Goal: Task Accomplishment & Management: Use online tool/utility

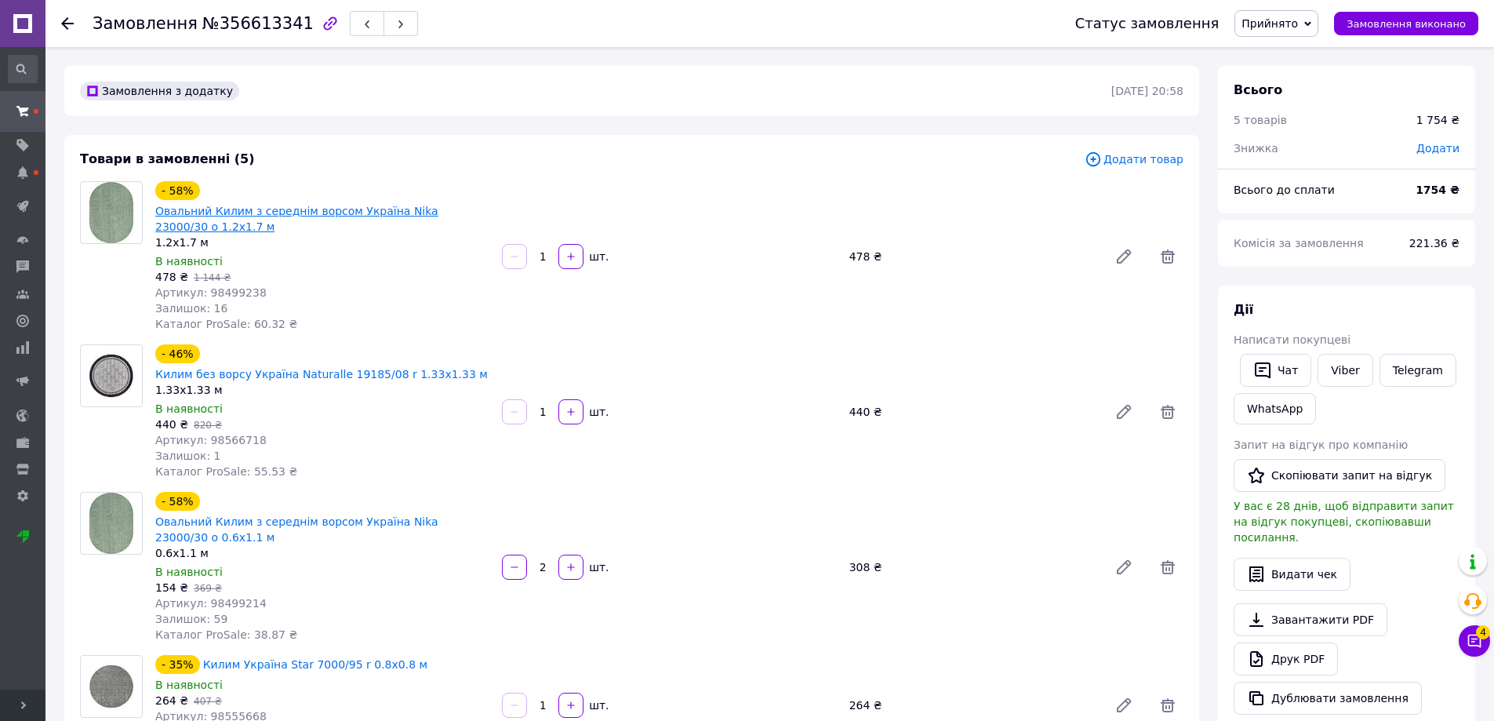
click at [349, 205] on link "Овальний Килим з середнім ворсом Україна Nika 23000/30 o 1.2x1.7 м" at bounding box center [296, 219] width 283 height 28
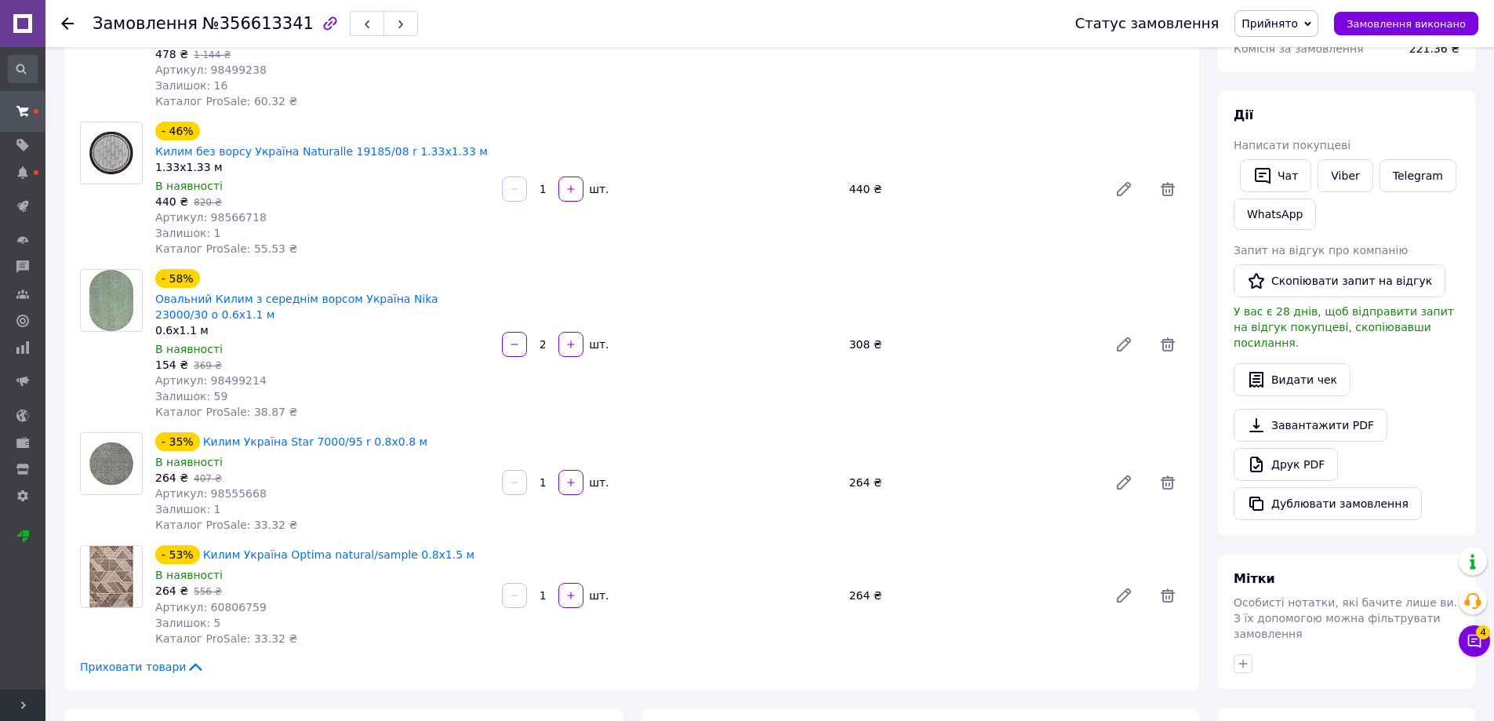
scroll to position [314, 0]
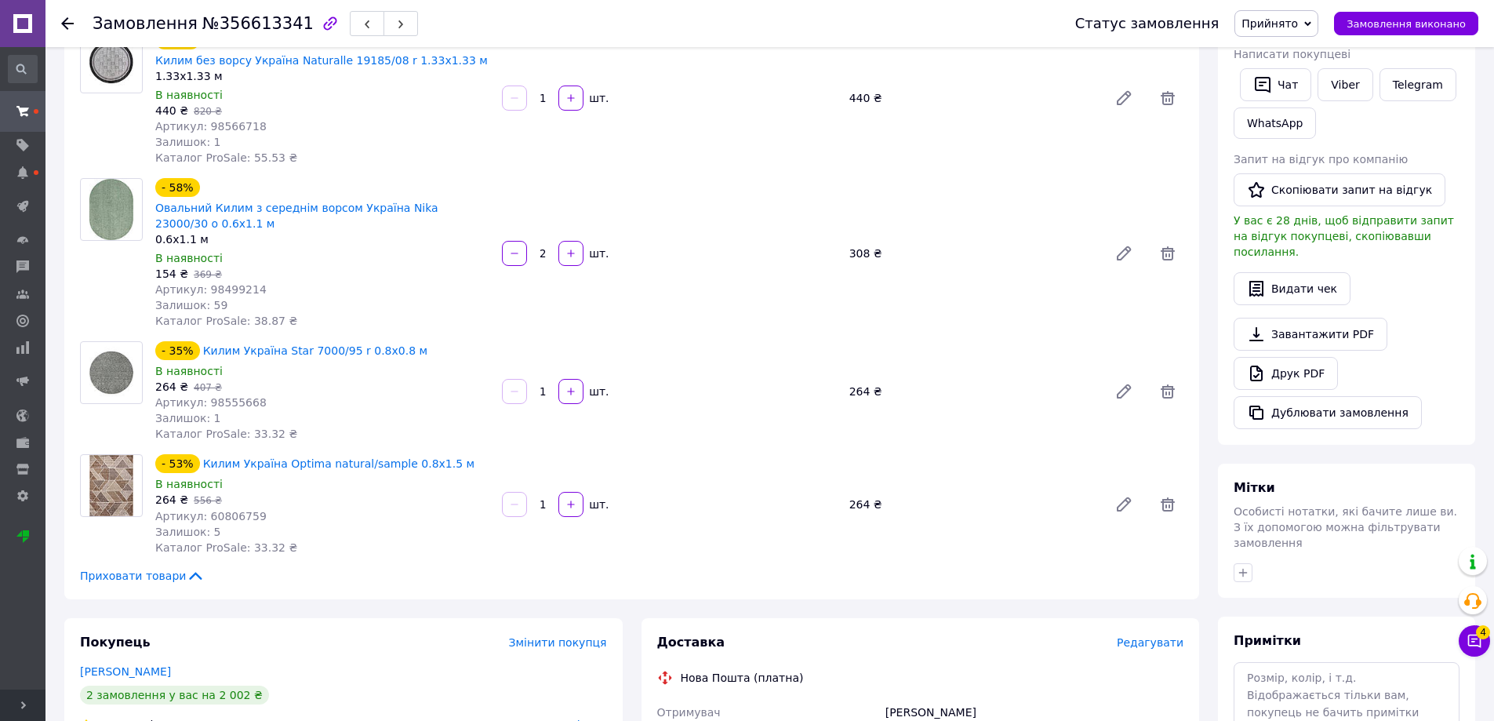
click at [510, 248] on icon "button" at bounding box center [514, 253] width 11 height 11
type input "1"
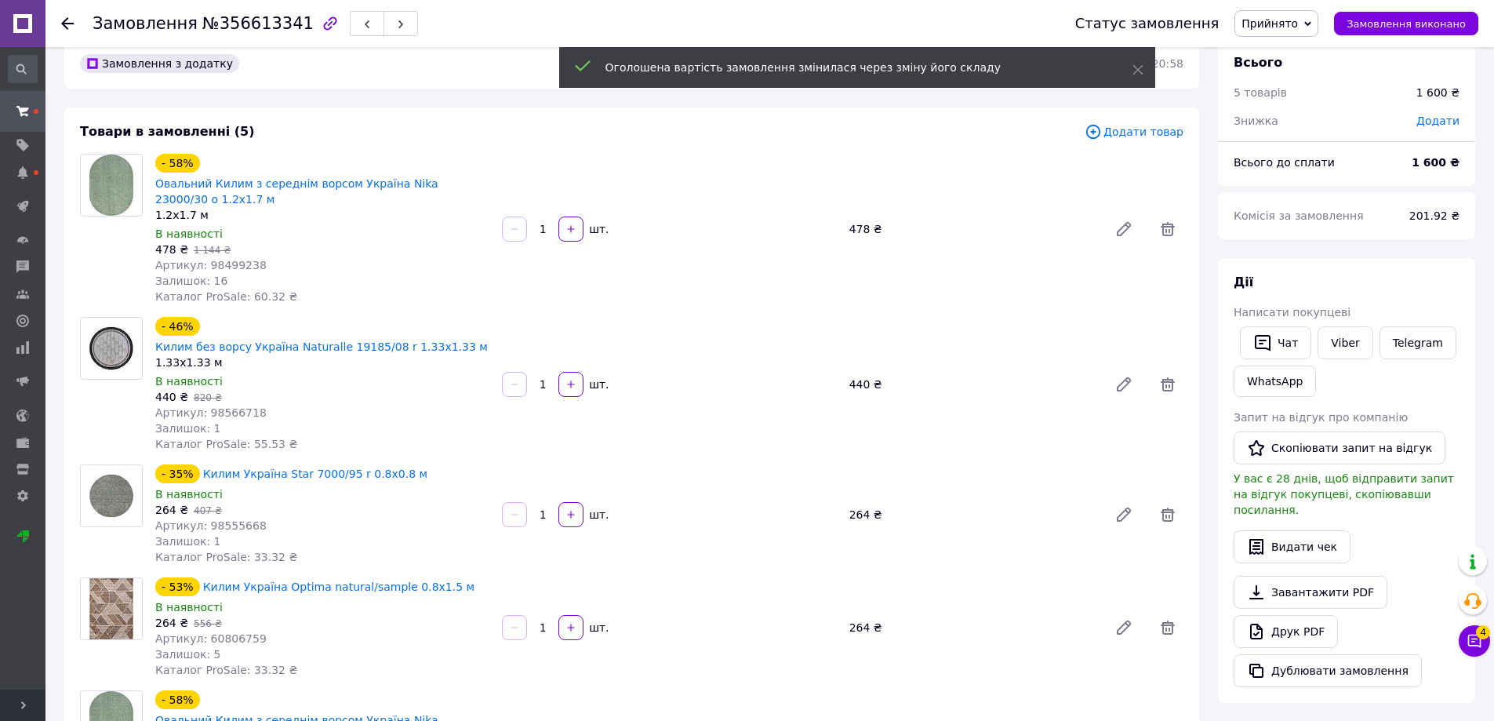
scroll to position [0, 0]
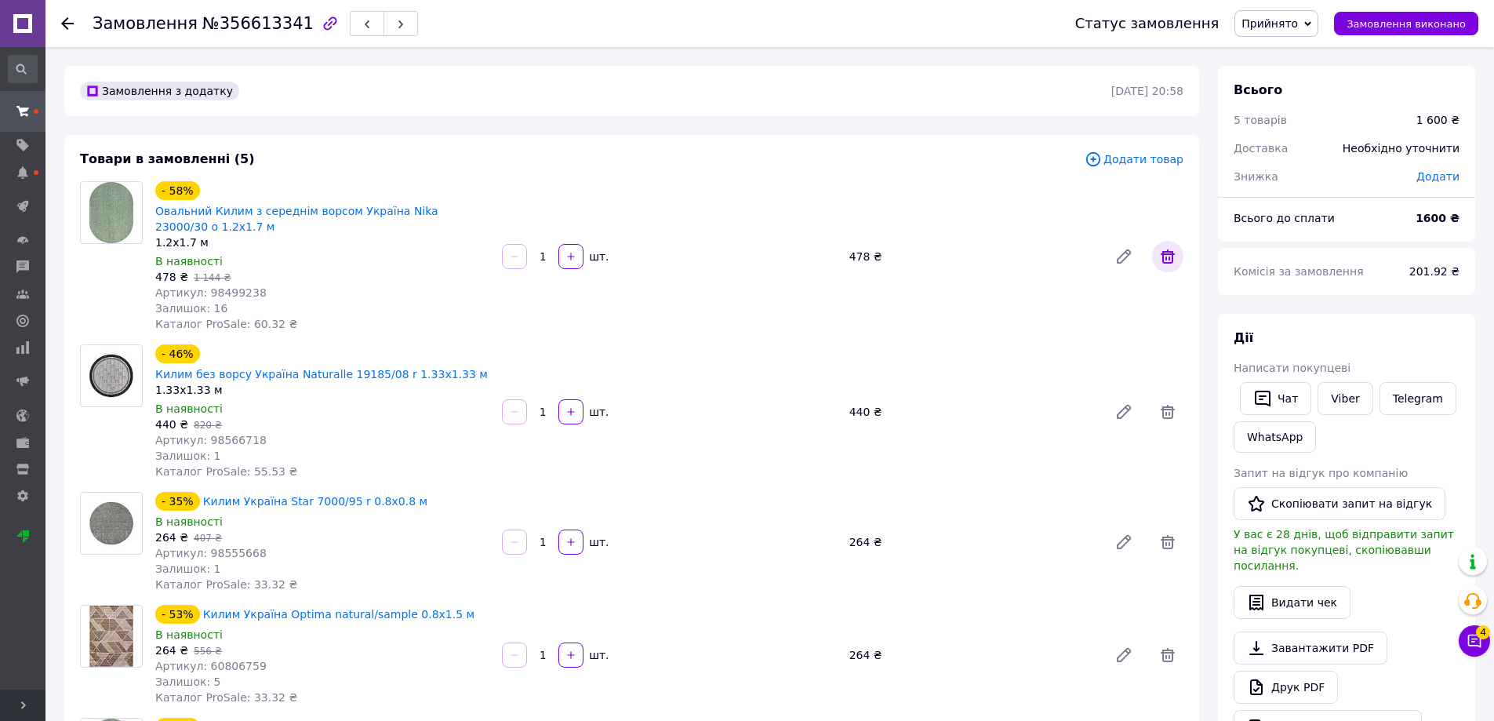
click at [1168, 259] on icon at bounding box center [1167, 256] width 19 height 19
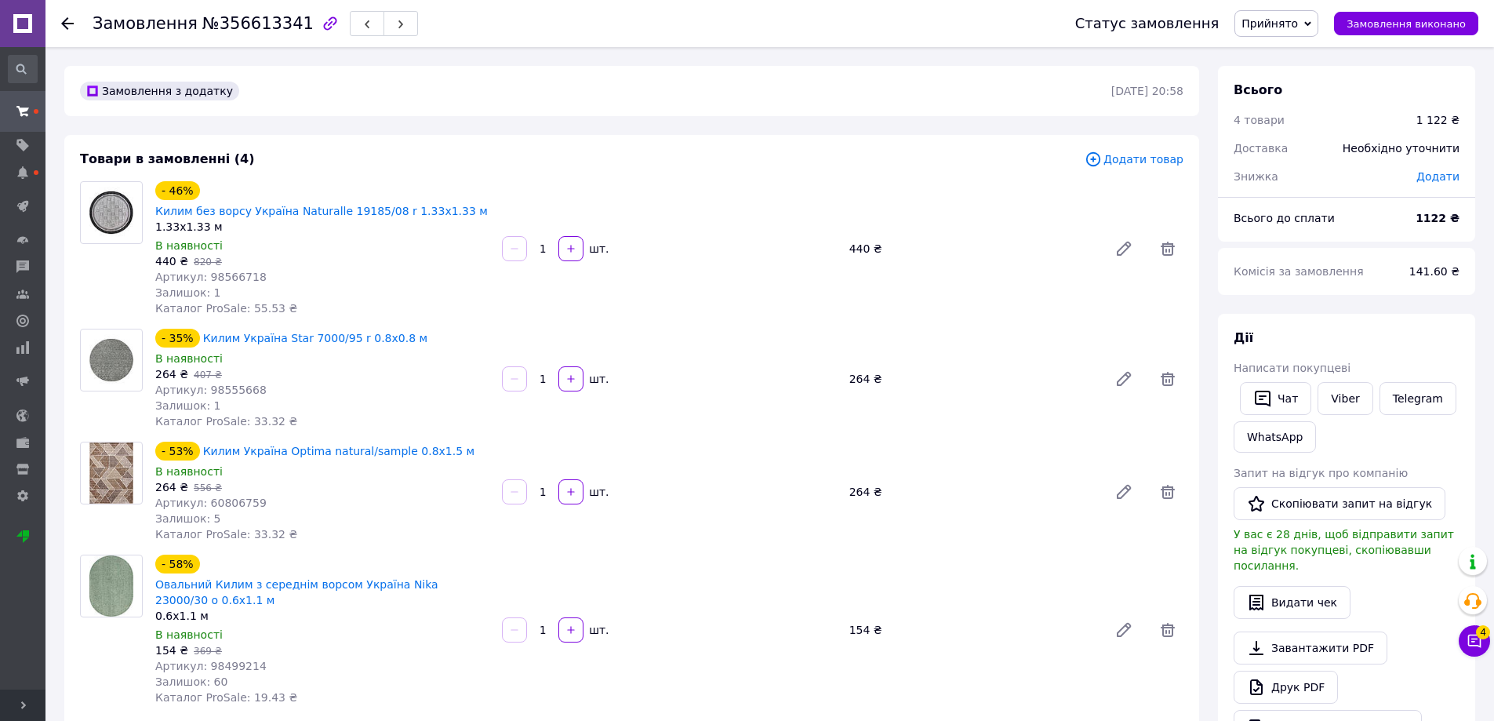
click at [1157, 160] on span "Додати товар" at bounding box center [1134, 159] width 99 height 17
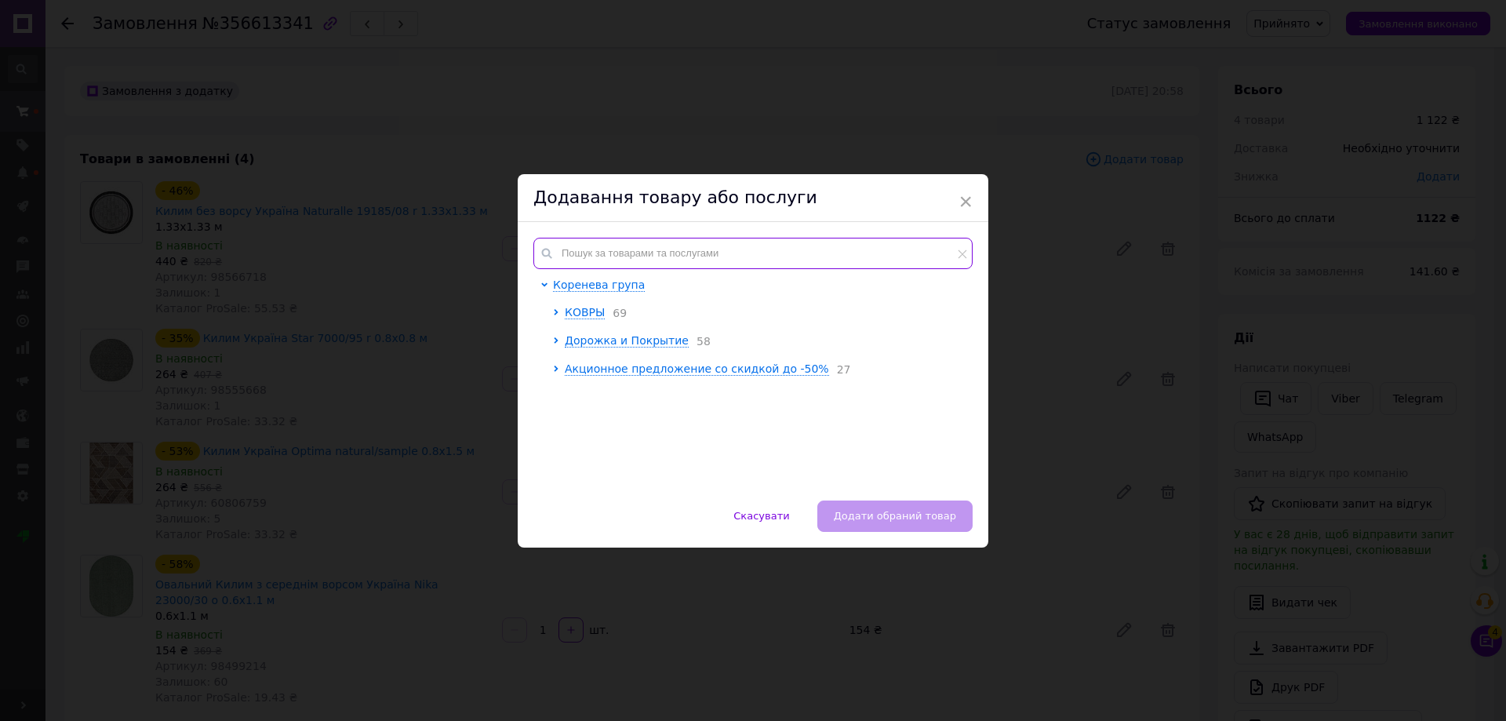
click at [722, 248] on input "text" at bounding box center [752, 253] width 439 height 31
paste input "Овальний Килим з середнім ворсом Україна Nika 23000/30 o 1.6x2.3 м Детальніше: …"
type input "Овальний Килим з середнім ворсом Україна Nika 23000/30 o 1.6x2.3 м Детальніше: …"
paste input "98499245"
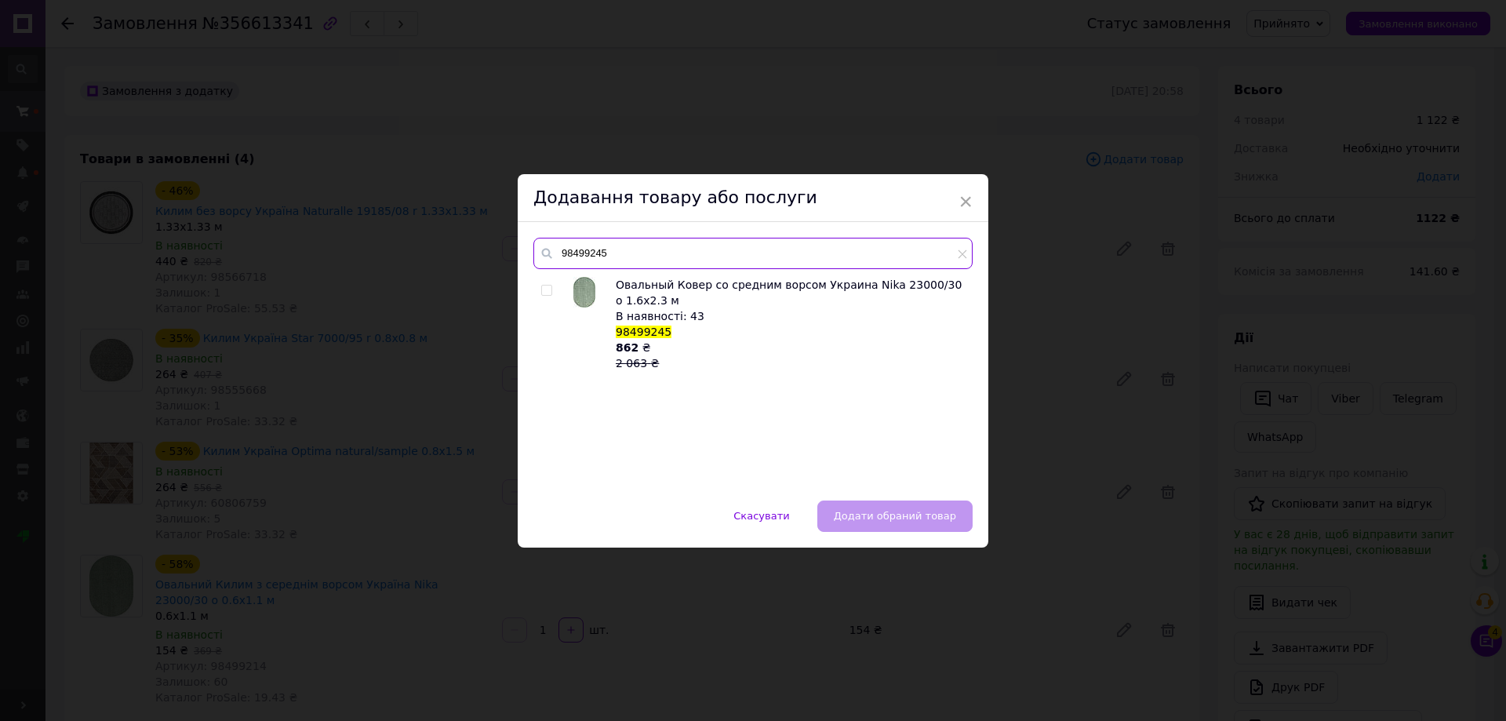
type input "98499245"
click at [683, 308] on div "В наявності: 43" at bounding box center [790, 316] width 348 height 16
click at [546, 293] on input "checkbox" at bounding box center [546, 290] width 10 height 10
checkbox input "true"
click at [905, 520] on span "Додати обраний товар" at bounding box center [895, 516] width 122 height 12
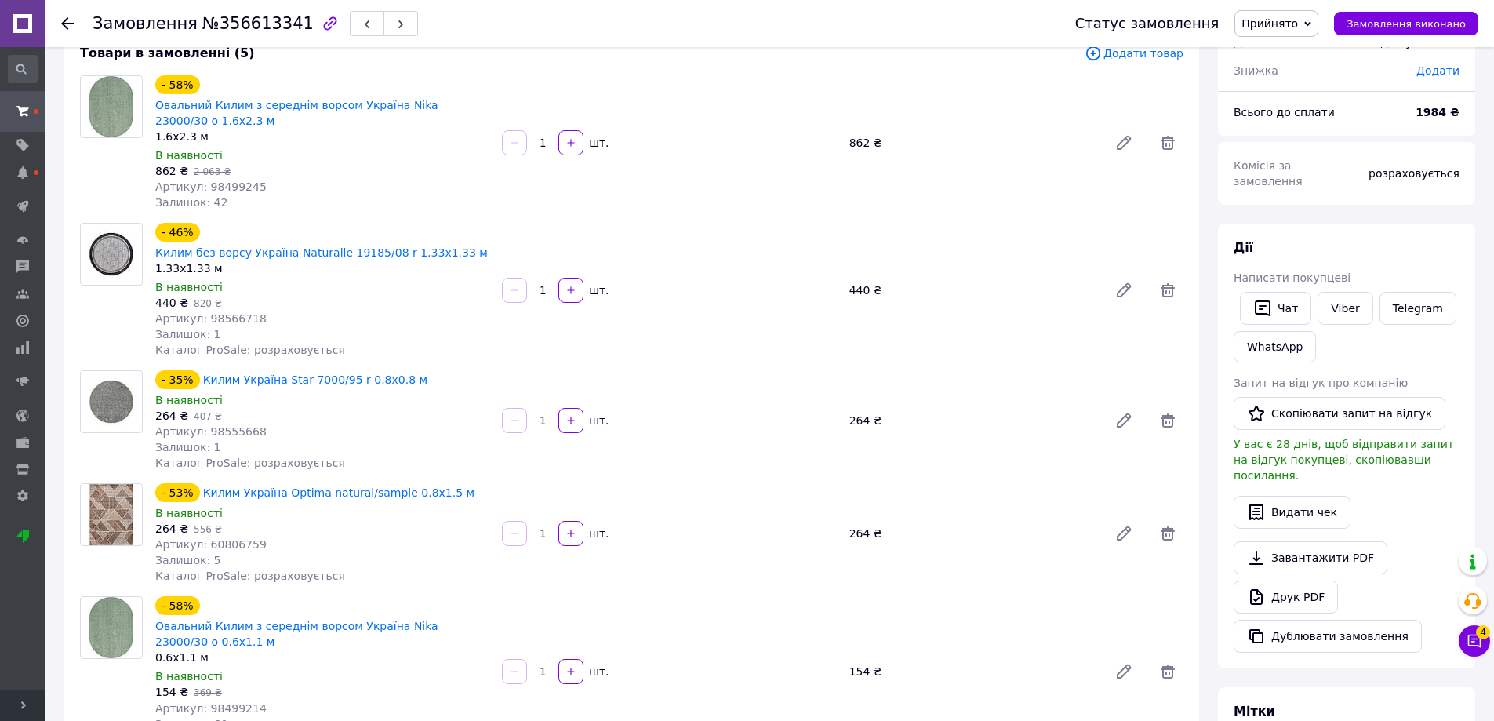
scroll to position [78, 0]
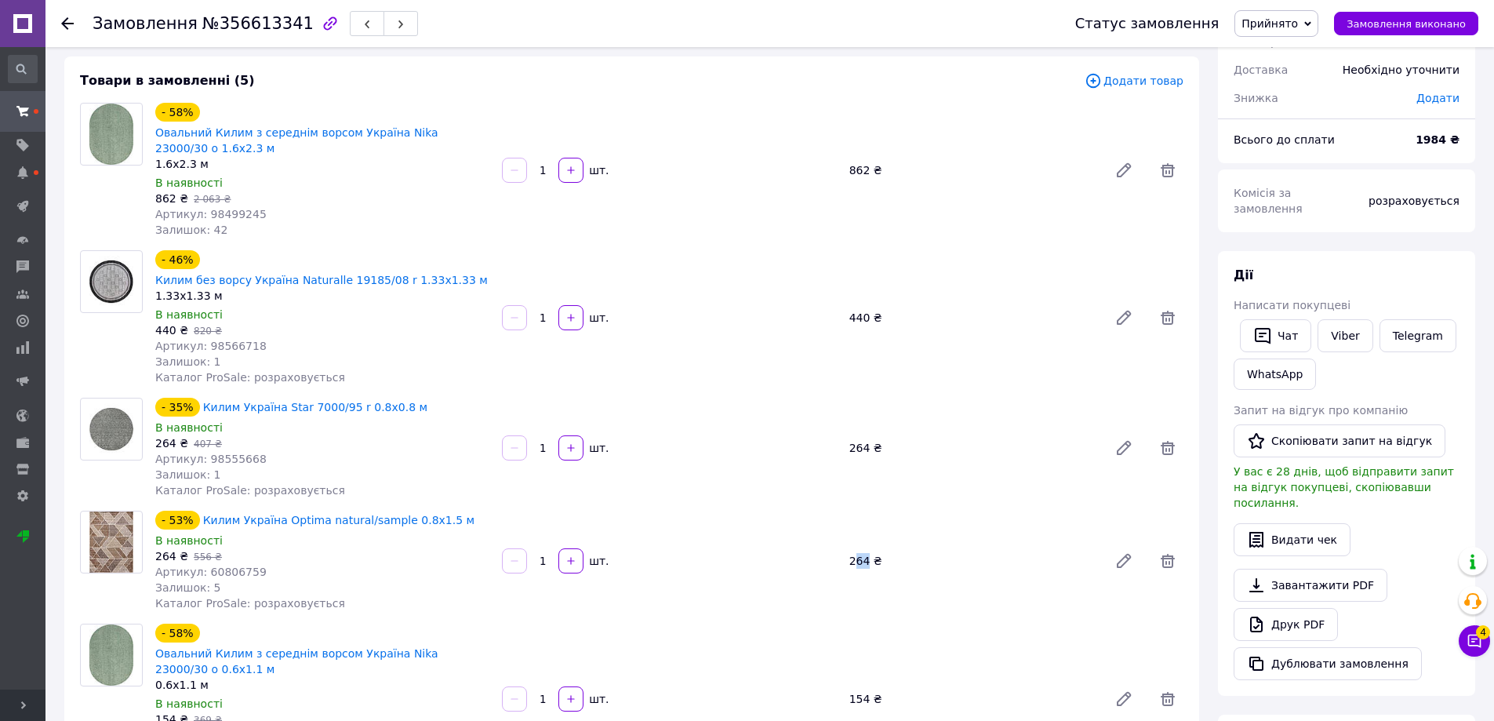
drag, startPoint x: 865, startPoint y: 545, endPoint x: 855, endPoint y: 545, distance: 10.2
click at [855, 550] on div "264 ₴" at bounding box center [972, 561] width 259 height 22
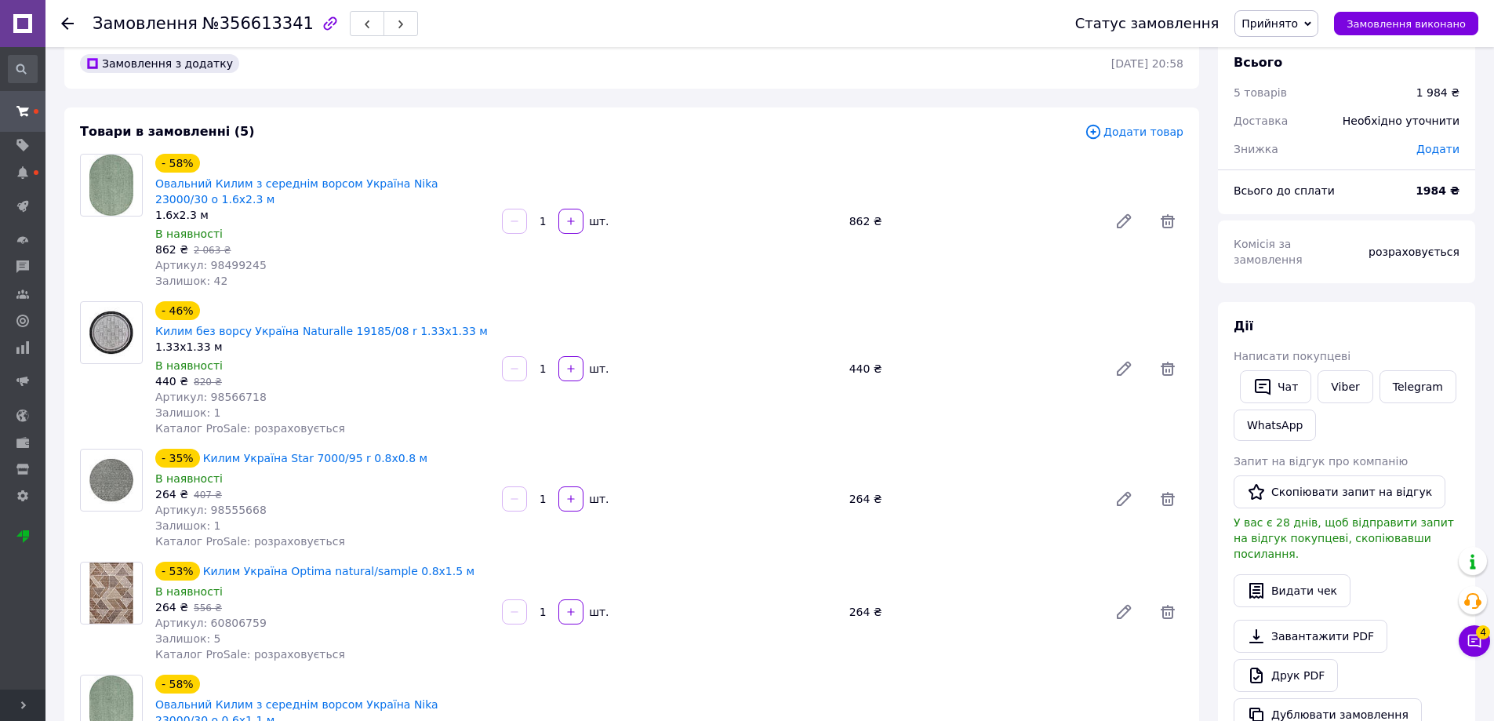
scroll to position [0, 0]
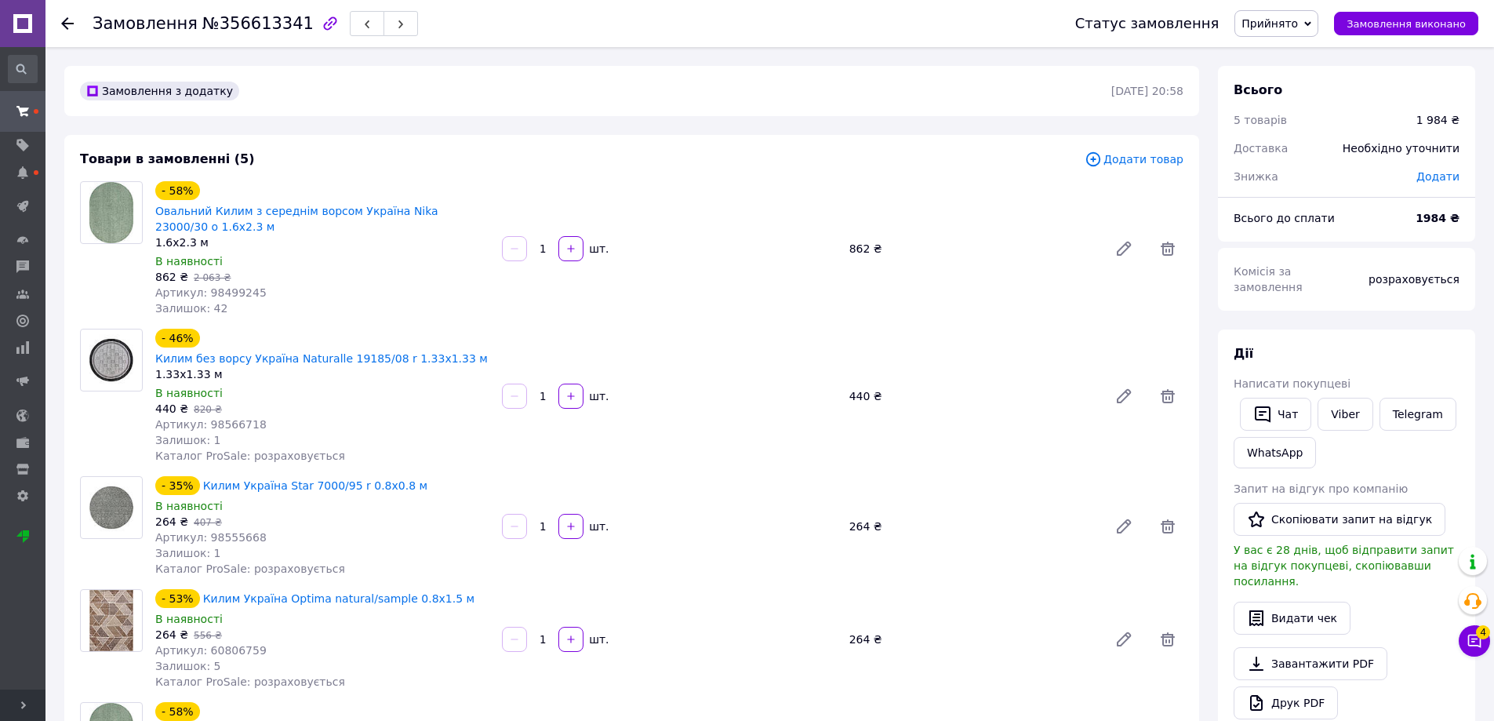
click at [858, 515] on div "264 ₴" at bounding box center [972, 526] width 259 height 22
click at [380, 416] on div "Артикул: 98566718" at bounding box center [322, 424] width 334 height 16
drag, startPoint x: 408, startPoint y: 385, endPoint x: 842, endPoint y: 159, distance: 489.6
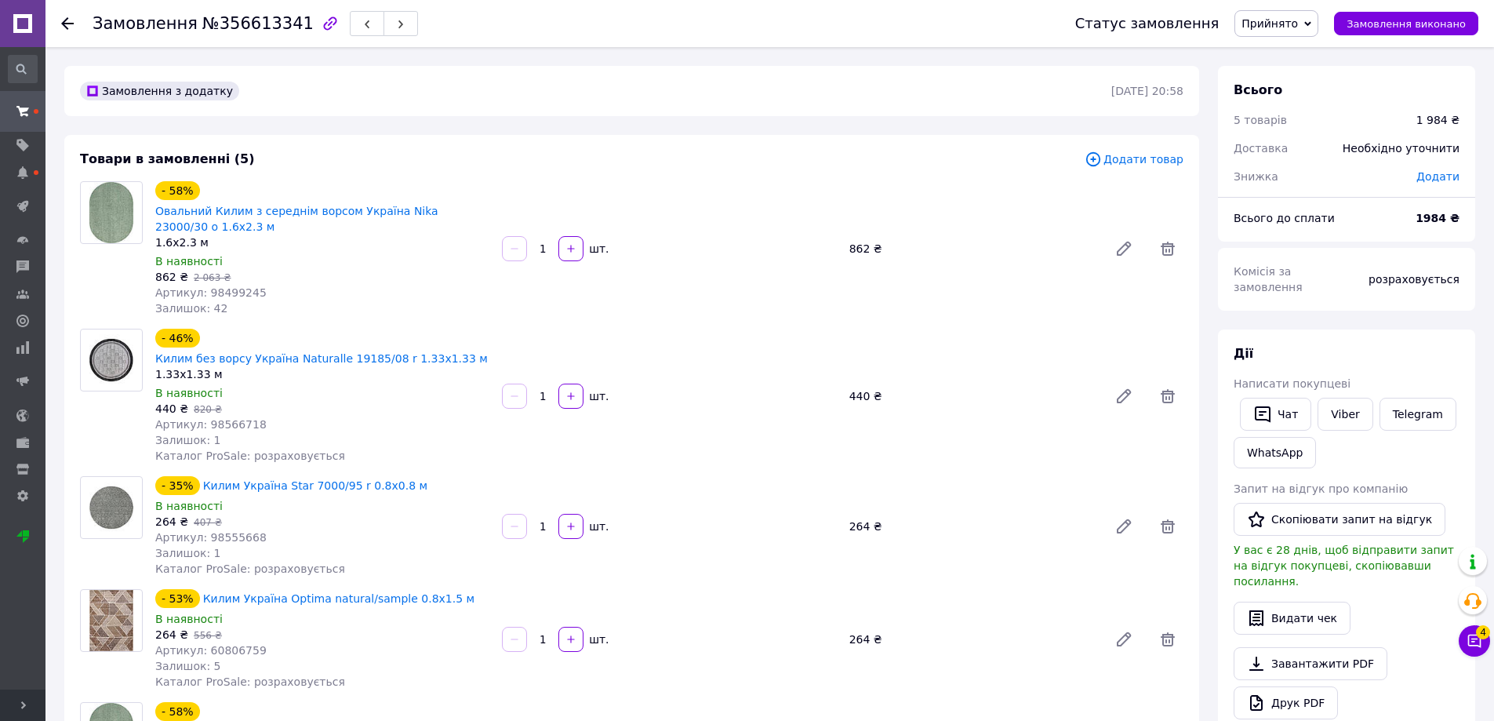
click at [842, 159] on div "Товари в замовленні (5)" at bounding box center [582, 160] width 1005 height 18
